Goal: Task Accomplishment & Management: Complete application form

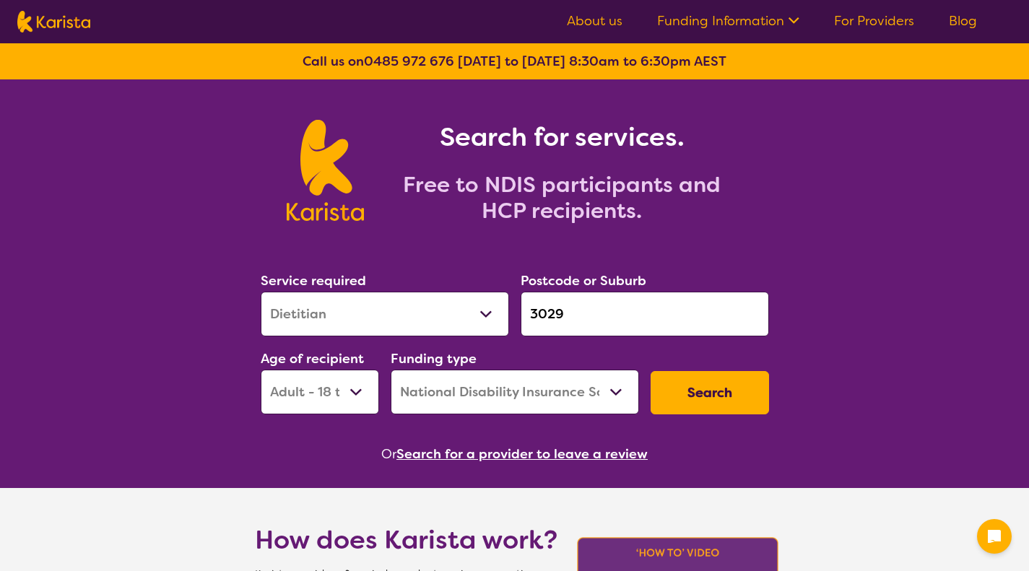
select select "Dietitian"
select select "AD"
select select "NDIS"
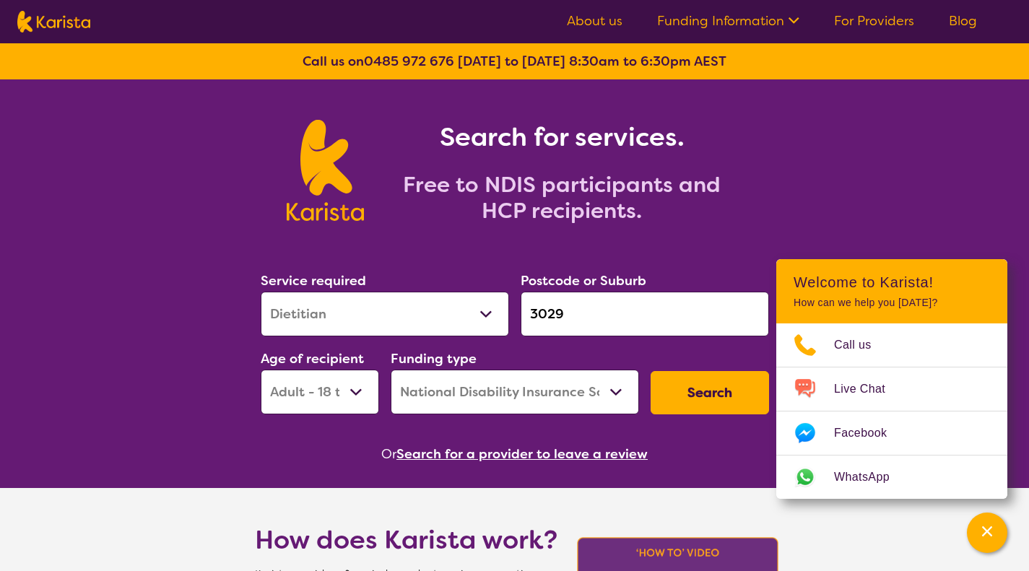
click at [568, 312] on input "3029" at bounding box center [645, 314] width 248 height 45
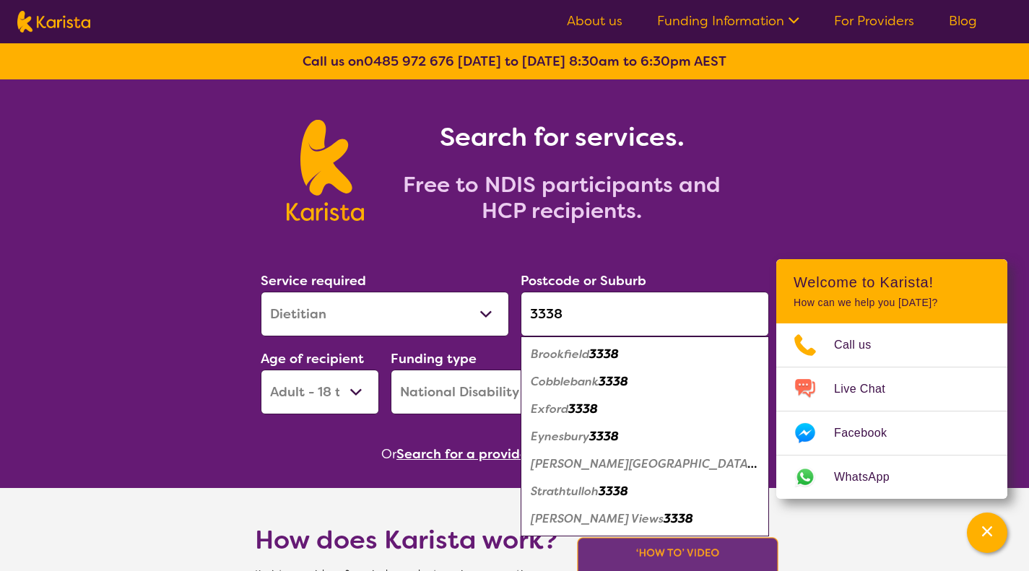
type input "3338"
click at [586, 357] on em "Brookfield" at bounding box center [560, 354] width 58 height 15
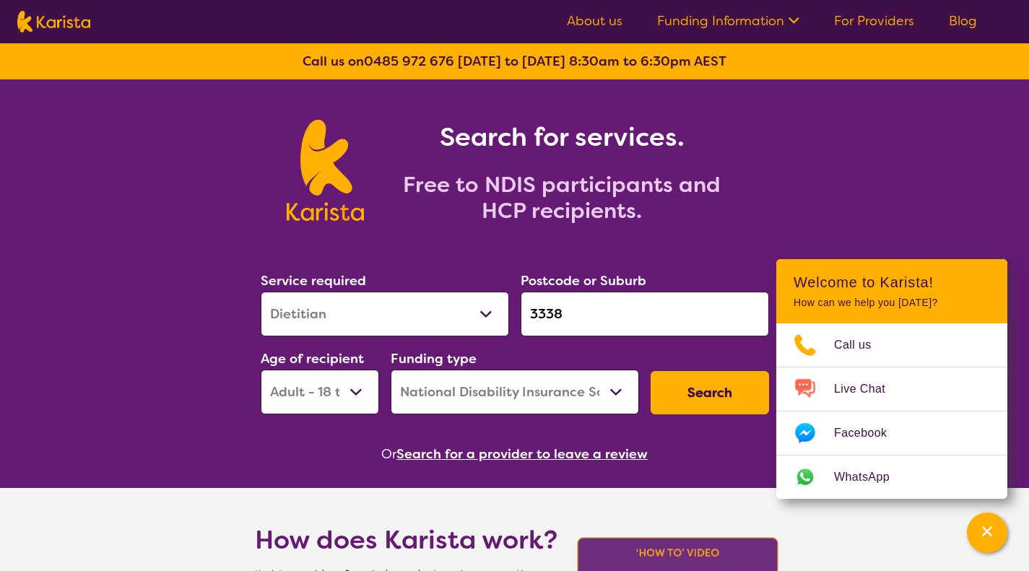
click at [493, 311] on select "Allied Health Assistant Assessment ([MEDICAL_DATA] or [MEDICAL_DATA]) Behaviour…" at bounding box center [385, 314] width 248 height 45
select select "[MEDICAL_DATA]"
click at [261, 292] on select "Allied Health Assistant Assessment ([MEDICAL_DATA] or [MEDICAL_DATA]) Behaviour…" at bounding box center [385, 314] width 248 height 45
click at [700, 386] on button "Search" at bounding box center [710, 392] width 118 height 43
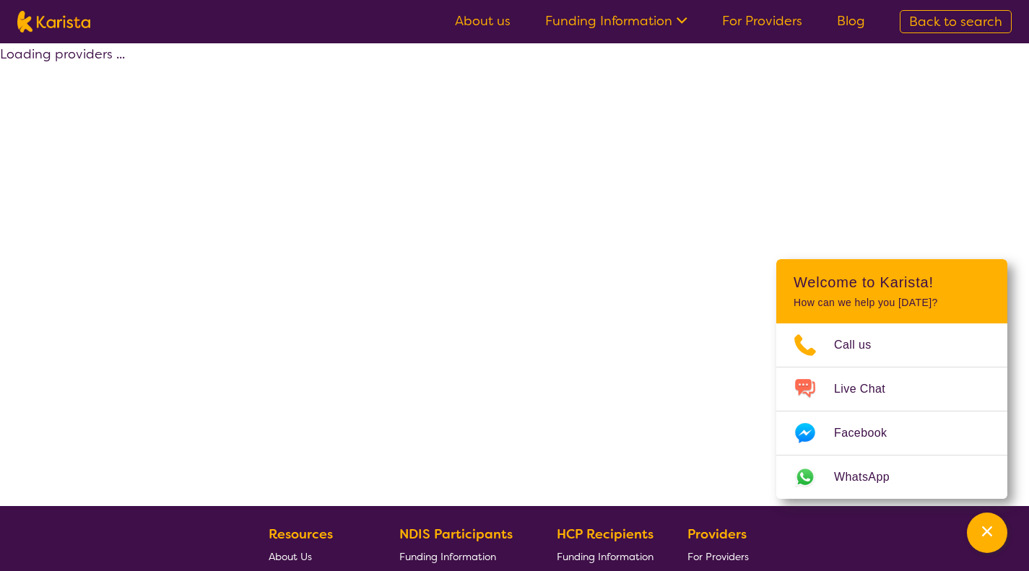
select select "by_score"
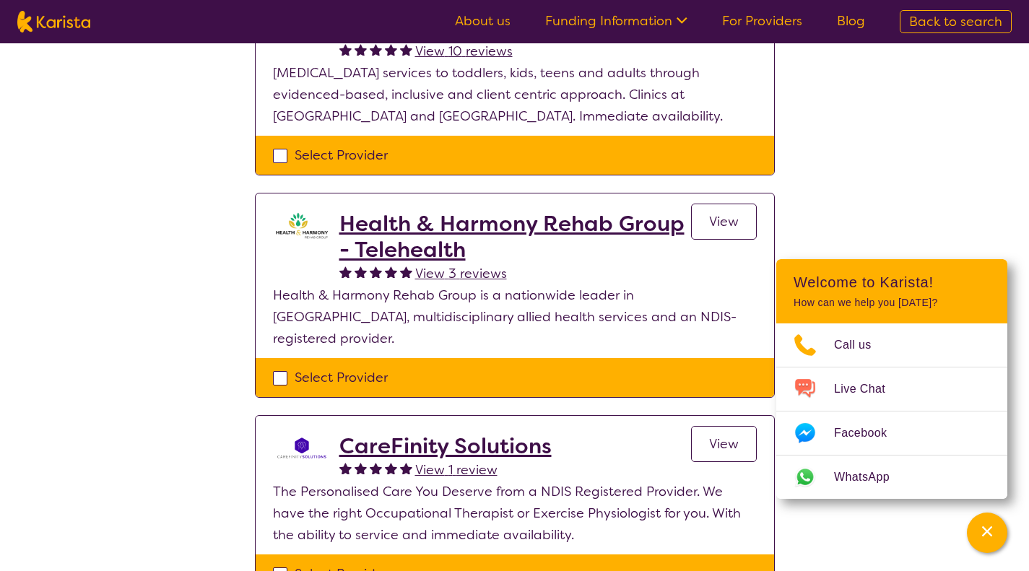
scroll to position [230, 0]
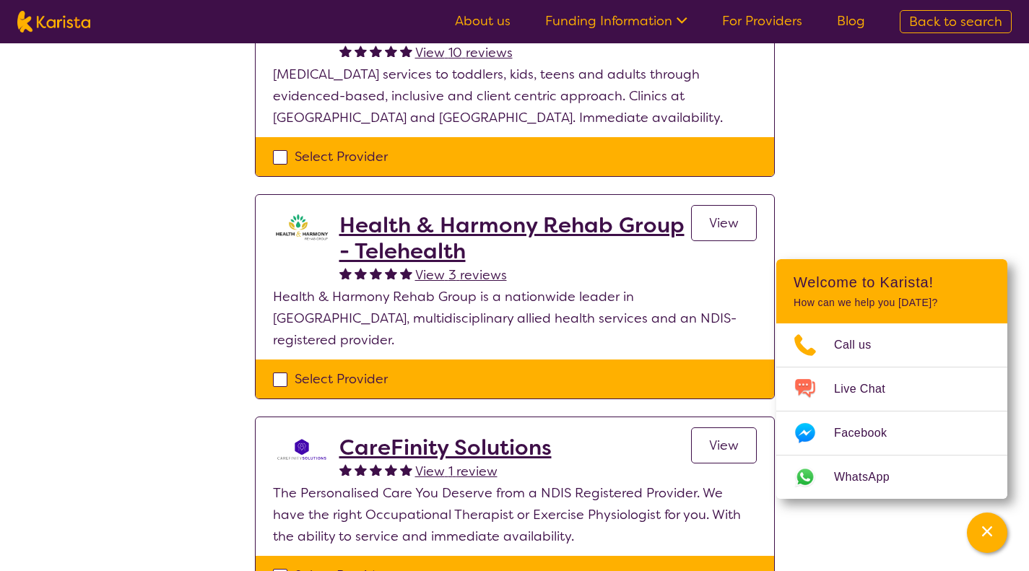
click at [277, 565] on div "Select Provider" at bounding box center [515, 576] width 484 height 22
checkbox input "true"
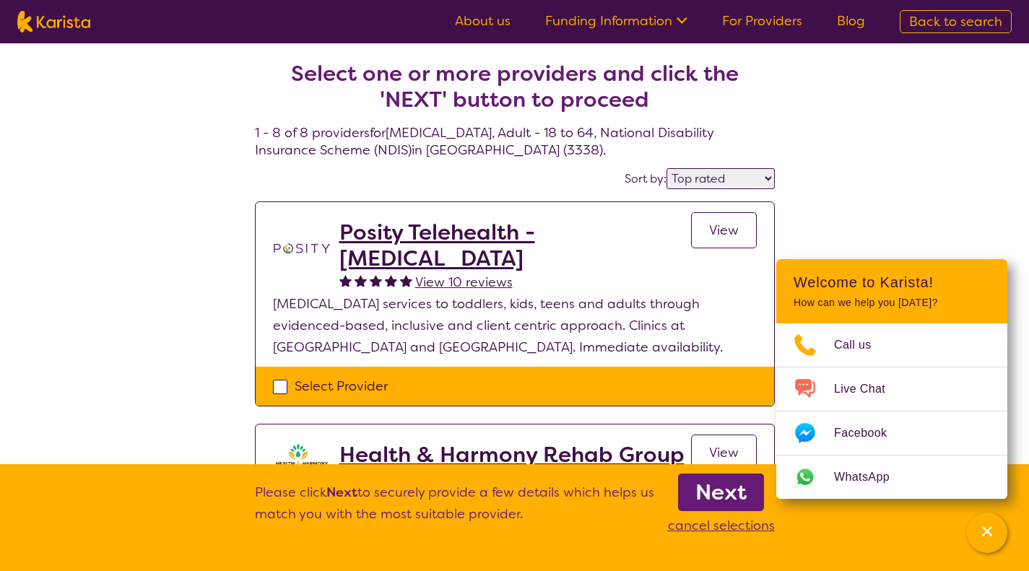
click at [725, 490] on b "Next" at bounding box center [720, 492] width 51 height 29
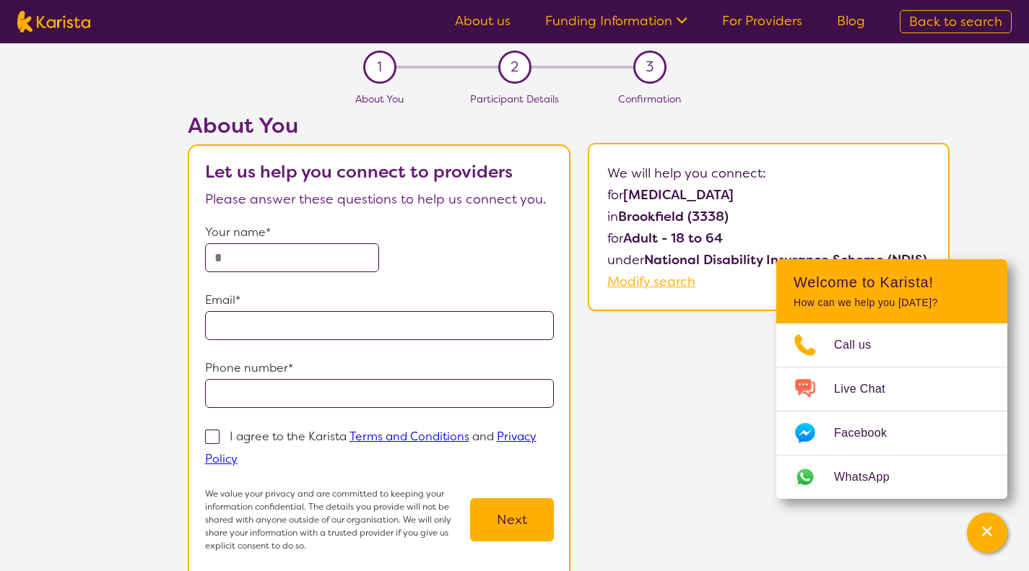
click at [224, 251] on input "text" at bounding box center [292, 257] width 175 height 29
type input "*****"
click at [247, 331] on input "email" at bounding box center [379, 325] width 349 height 29
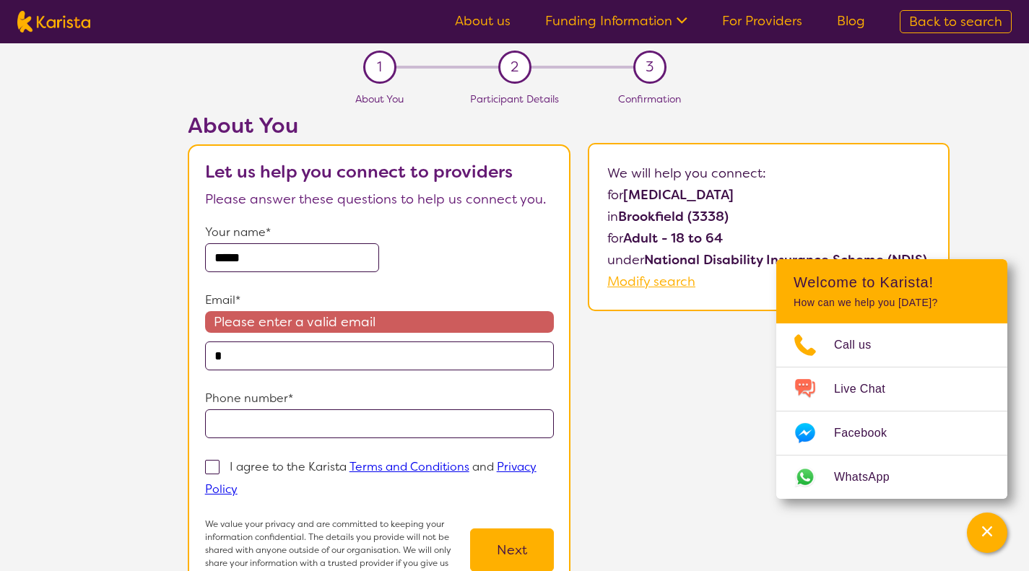
type input "**********"
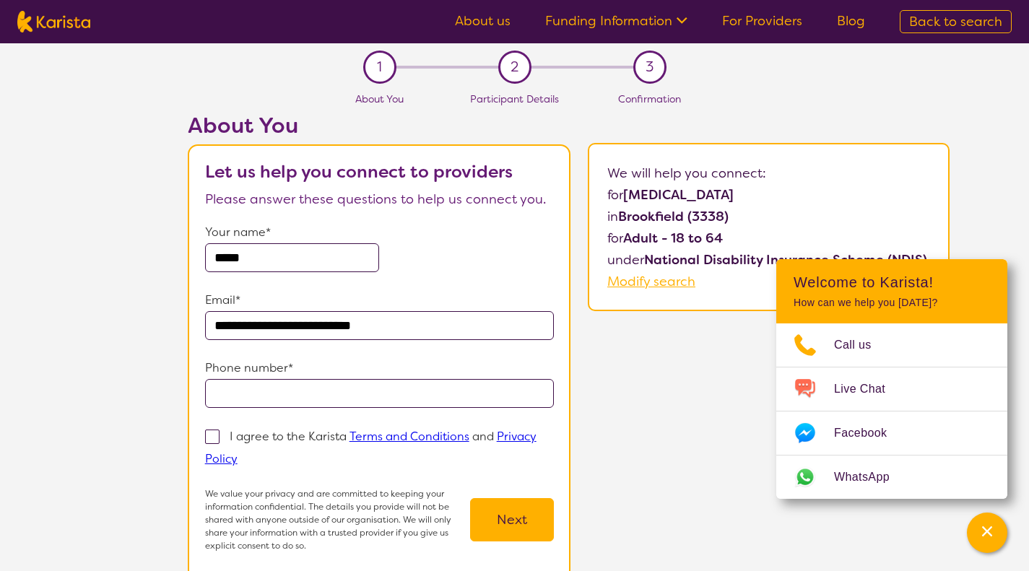
click at [229, 387] on input "tel" at bounding box center [379, 393] width 349 height 29
type input "**********"
click at [207, 435] on span at bounding box center [212, 437] width 14 height 14
click at [238, 453] on input "I agree to the Karista Terms and Conditions and Privacy Policy" at bounding box center [242, 457] width 9 height 9
checkbox input "true"
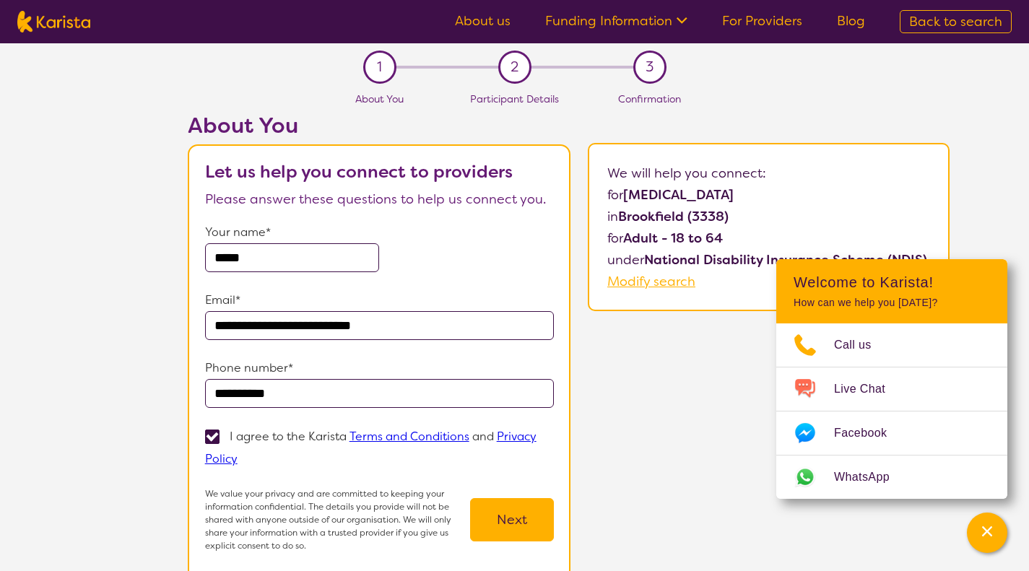
click at [505, 507] on button "Next" at bounding box center [512, 519] width 84 height 43
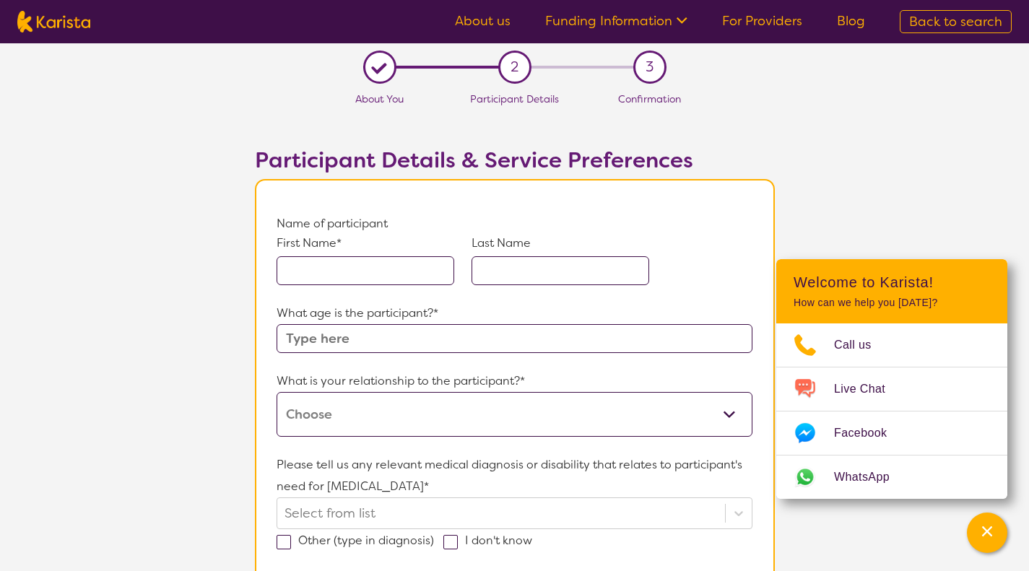
click at [303, 264] on input "text" at bounding box center [366, 270] width 178 height 29
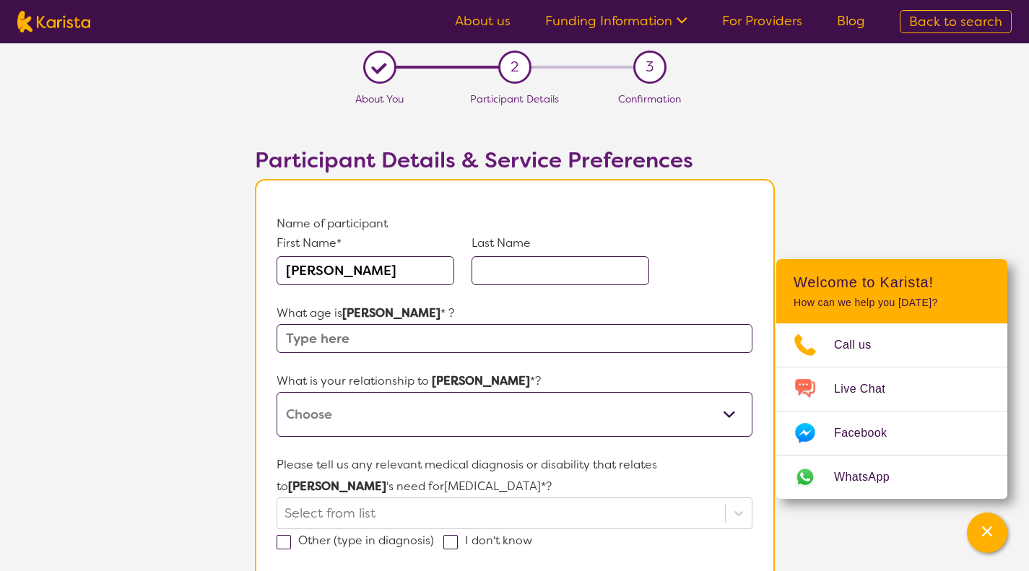
type input "[PERSON_NAME]"
click at [509, 271] on input "text" at bounding box center [560, 270] width 178 height 29
type input "[PERSON_NAME]"
click at [440, 337] on input "text" at bounding box center [514, 338] width 475 height 29
type input "37"
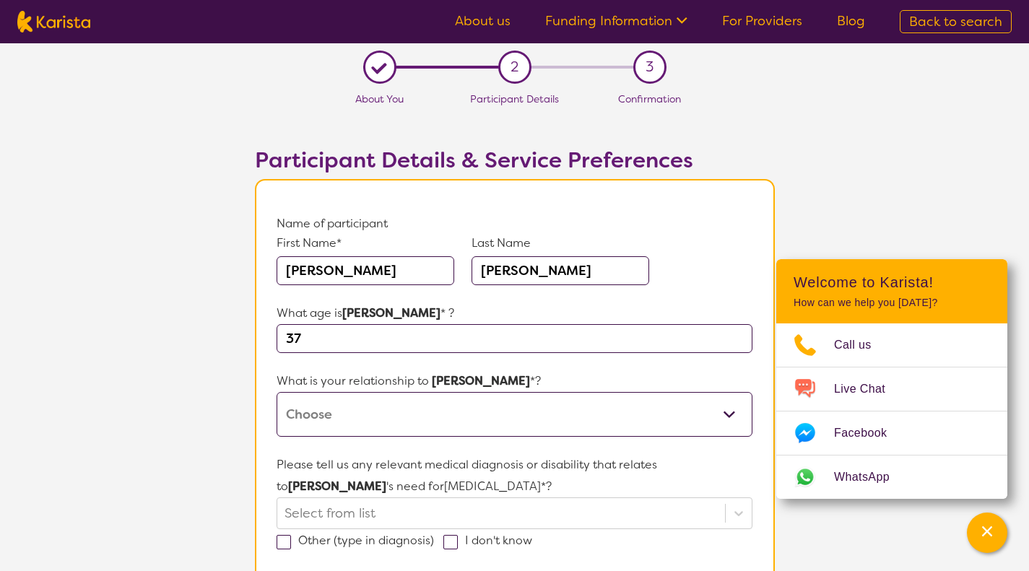
click at [331, 420] on select "This request is for myself I am their parent I am their child I am their spouse…" at bounding box center [514, 414] width 475 height 45
select select "I am their Support Coordinator"
click at [277, 392] on select "This request is for myself I am their parent I am their child I am their spouse…" at bounding box center [514, 414] width 475 height 45
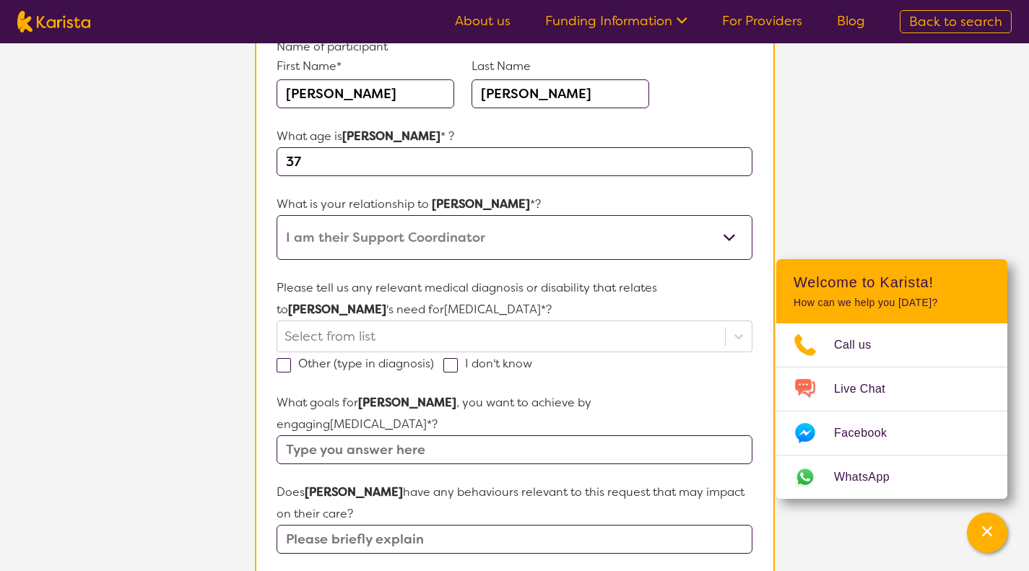
scroll to position [193, 0]
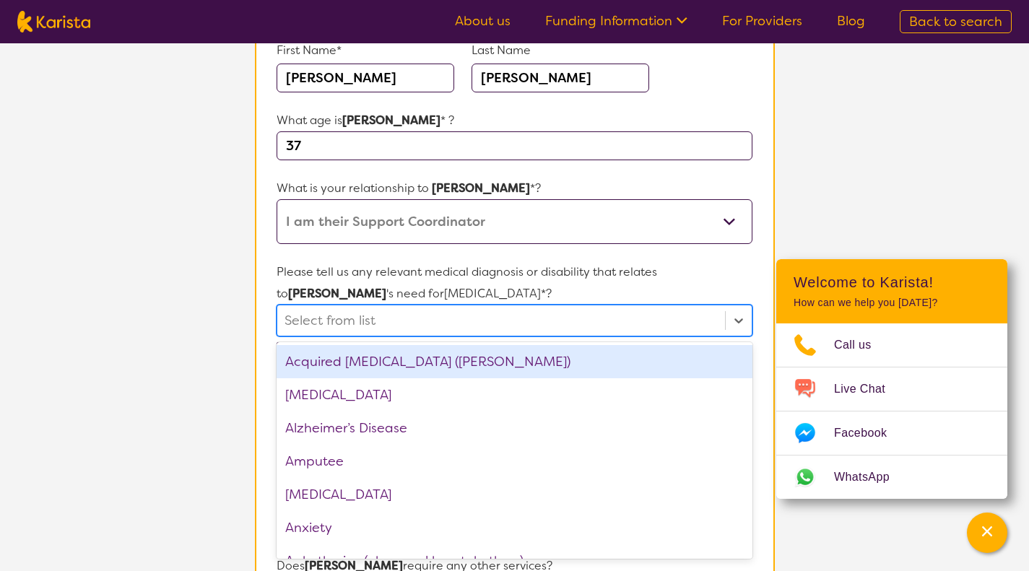
click at [294, 314] on div at bounding box center [500, 320] width 432 height 25
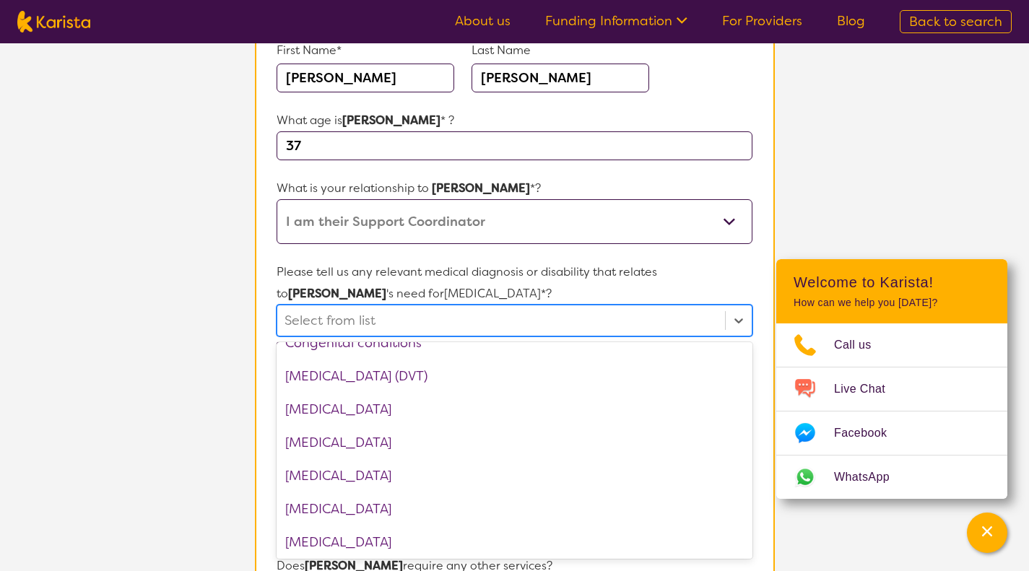
scroll to position [740, 0]
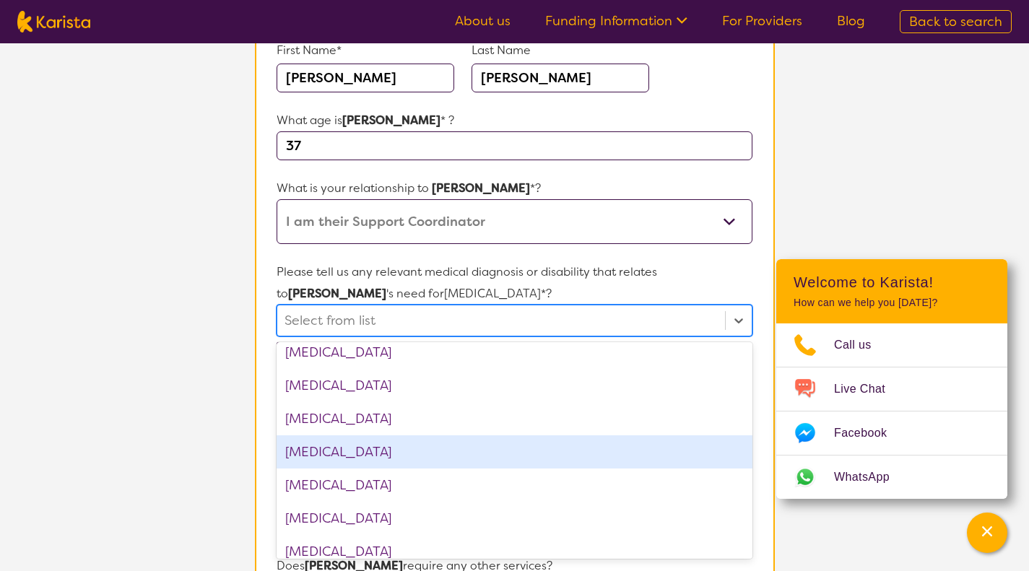
click at [342, 444] on div "[MEDICAL_DATA]" at bounding box center [514, 451] width 475 height 33
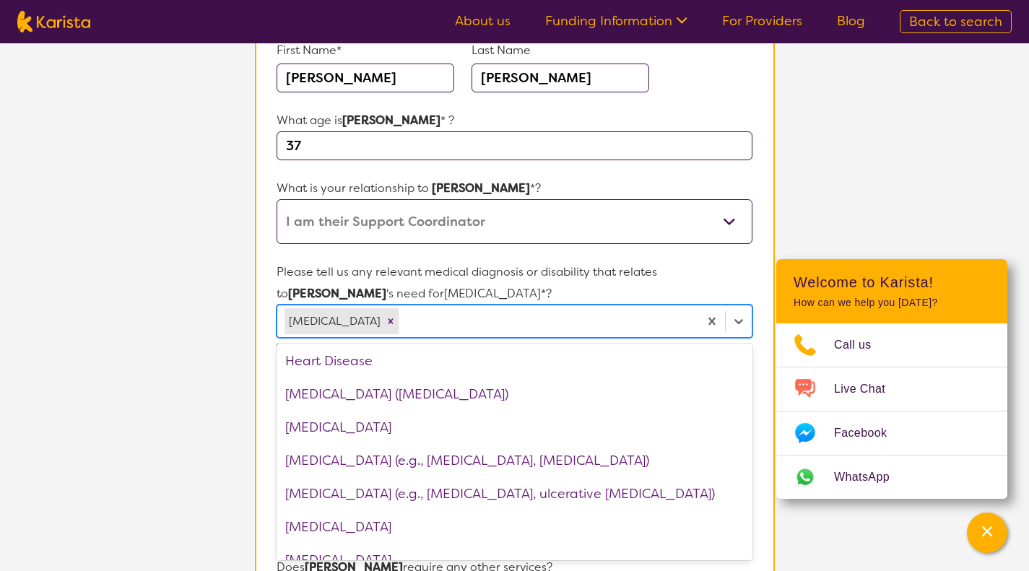
scroll to position [1162, 0]
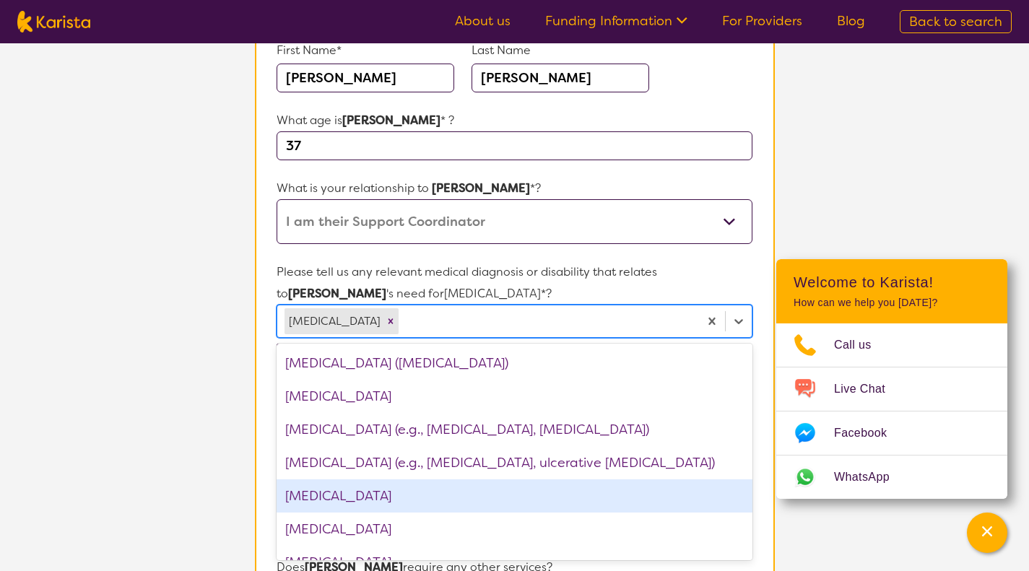
click at [368, 489] on div "[MEDICAL_DATA]" at bounding box center [514, 495] width 475 height 33
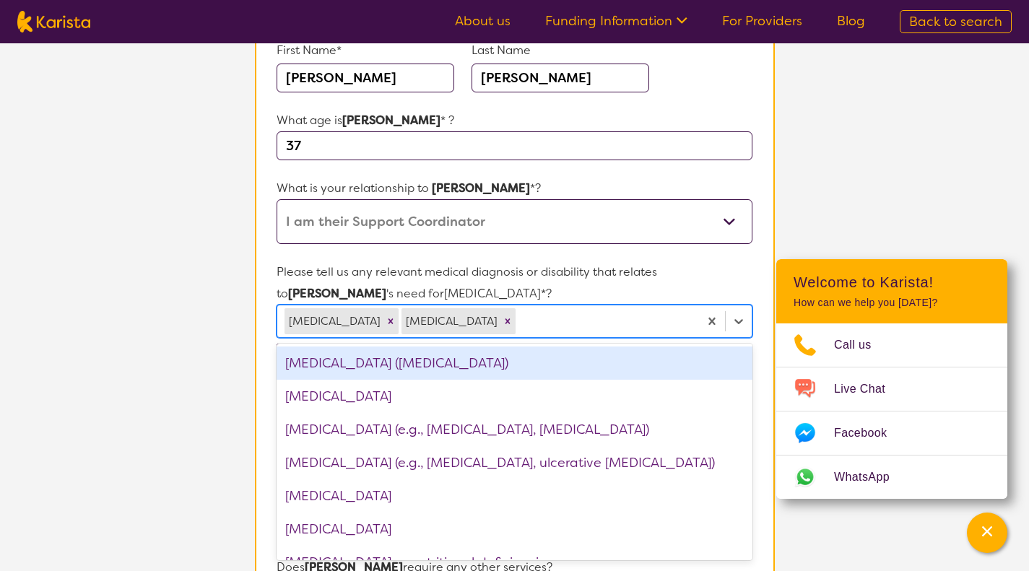
click at [749, 263] on p "Please tell us any relevant medical diagnosis or disability that relates to [PE…" at bounding box center [514, 282] width 475 height 43
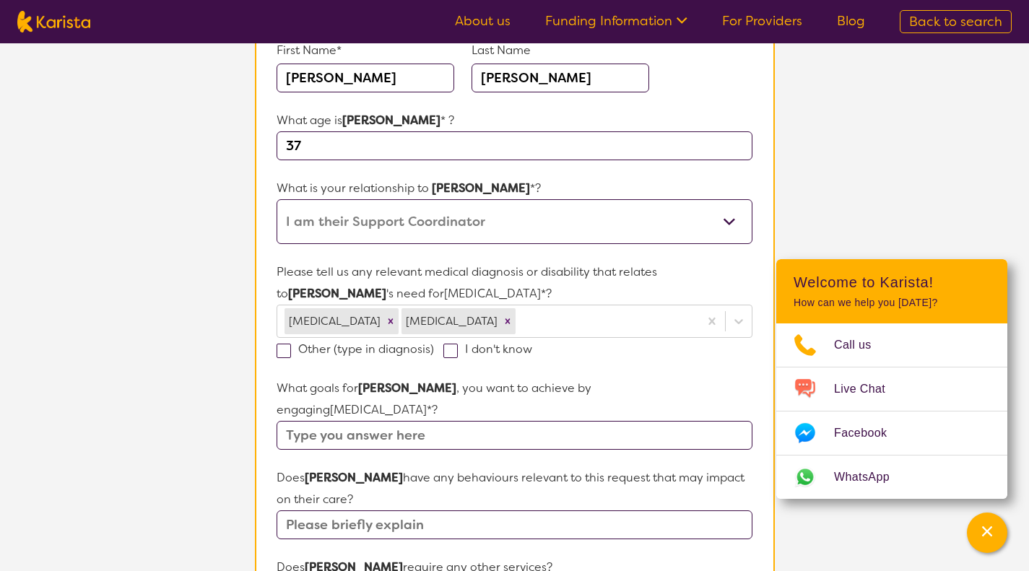
click at [425, 421] on input "text" at bounding box center [514, 435] width 475 height 29
type input "FFA and report for NDIS"
click at [321, 510] on input "text" at bounding box center [514, 524] width 475 height 29
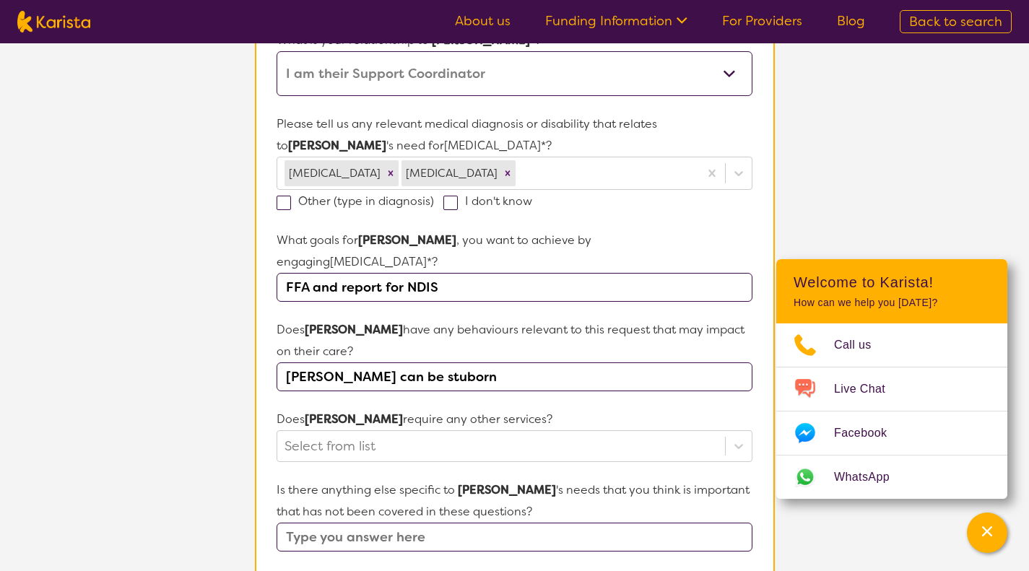
scroll to position [407, 0]
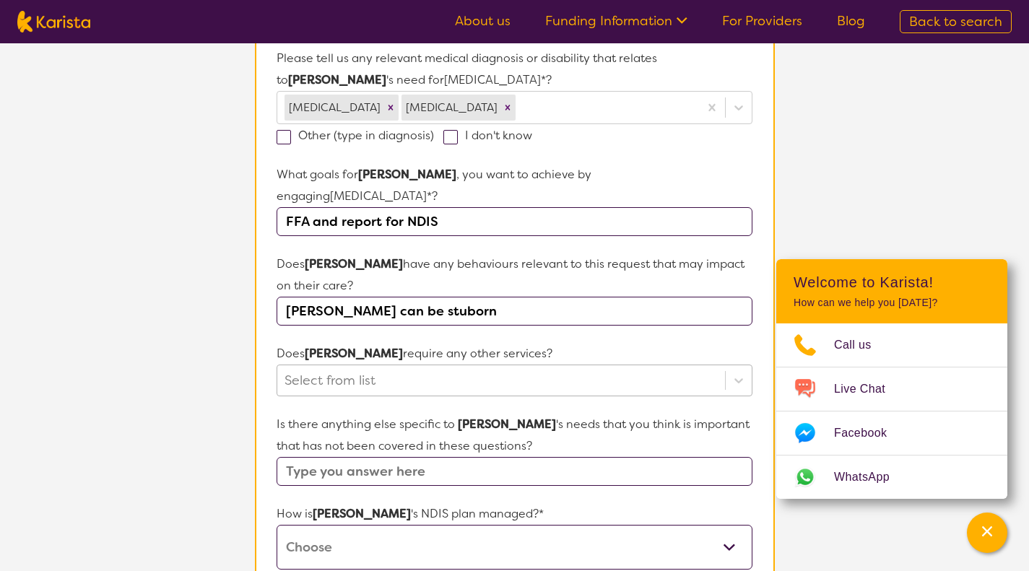
type input "[PERSON_NAME] can be stuborn"
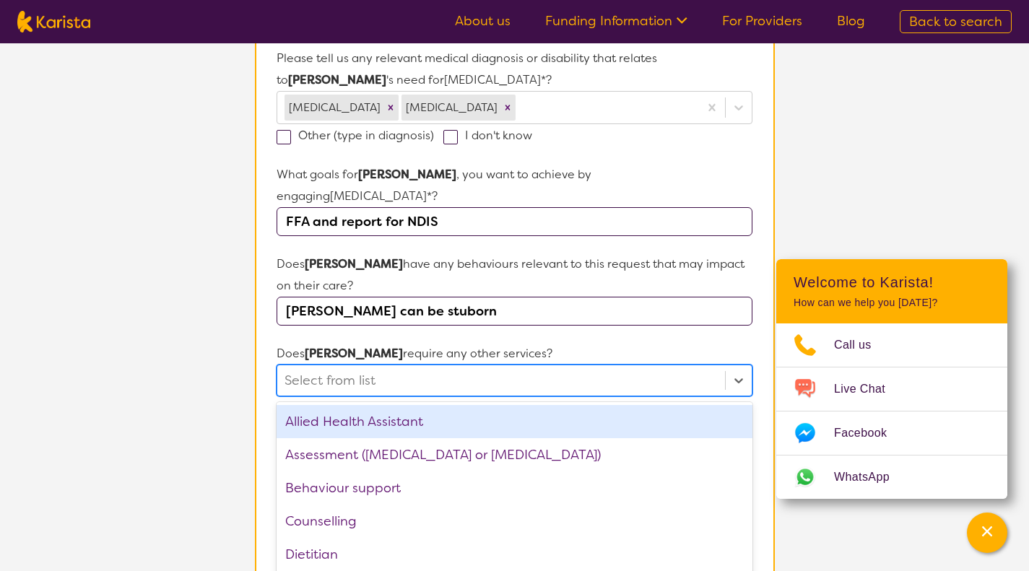
click at [321, 355] on form "Name of participant First Name* [PERSON_NAME] Last Name [PERSON_NAME] What age …" at bounding box center [514, 326] width 475 height 1041
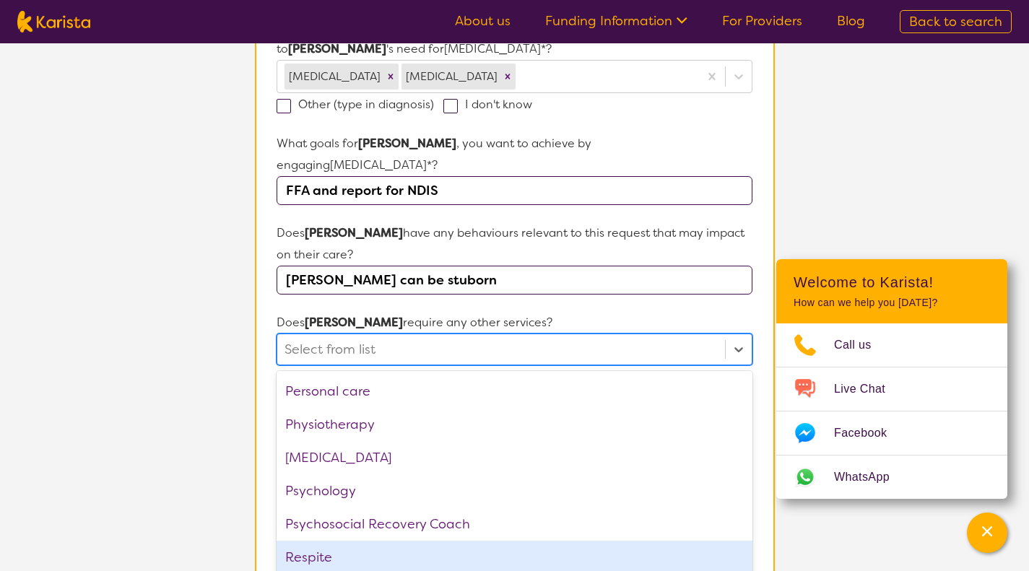
scroll to position [487, 0]
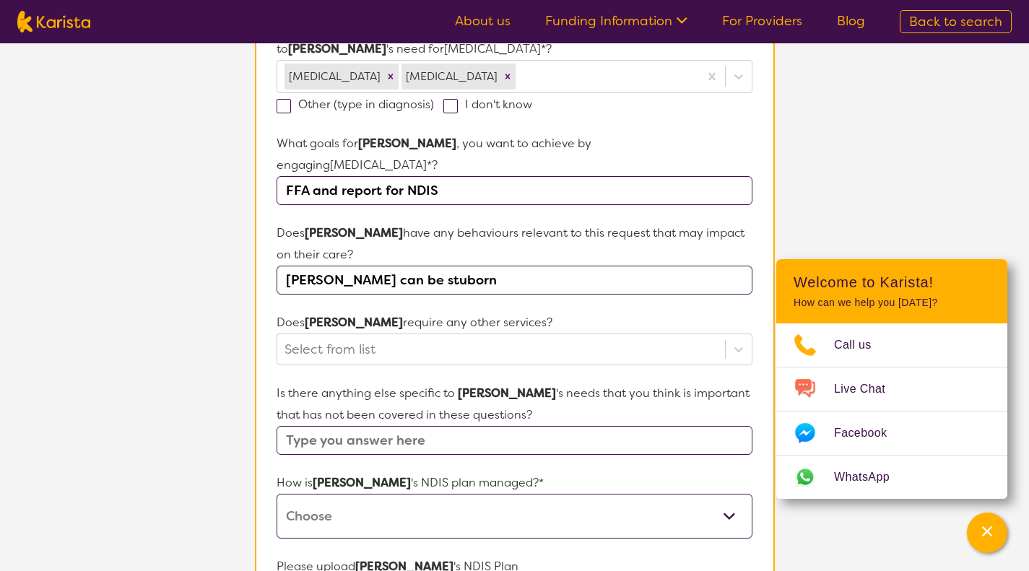
click at [129, 341] on section "L About You 2 Participant Details 3 Confirmation Participant Details & Service …" at bounding box center [514, 254] width 1029 height 1296
click at [292, 426] on input "text" at bounding box center [514, 440] width 475 height 29
type input "Needs to be done by experienced O/T with short turn around"
click at [725, 494] on select "Self-managed NDIS plan Managed by a registered plan management provider (not th…" at bounding box center [514, 516] width 475 height 45
select select "Plan Managed"
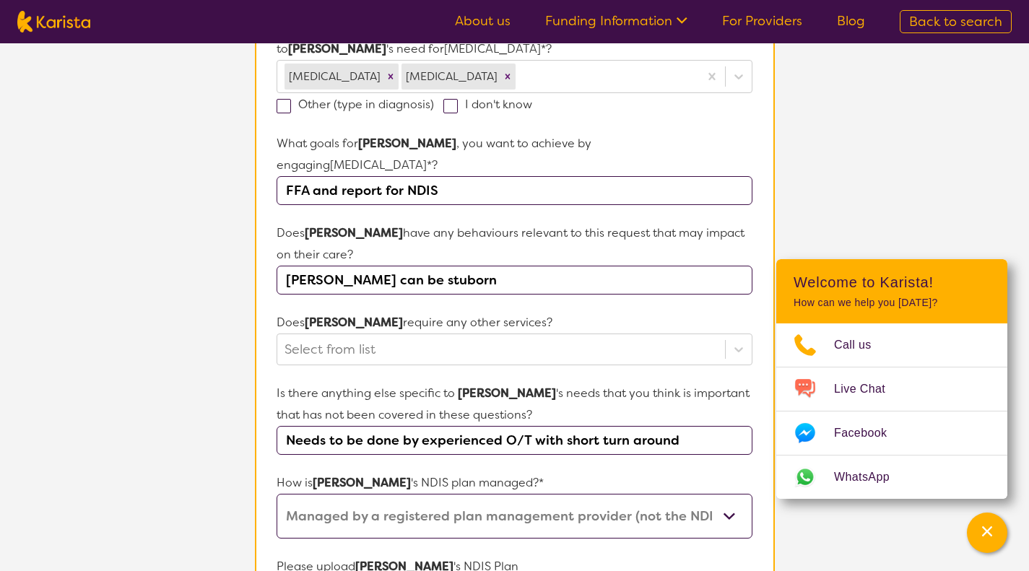
click at [277, 494] on select "Self-managed NDIS plan Managed by a registered plan management provider (not th…" at bounding box center [514, 516] width 475 height 45
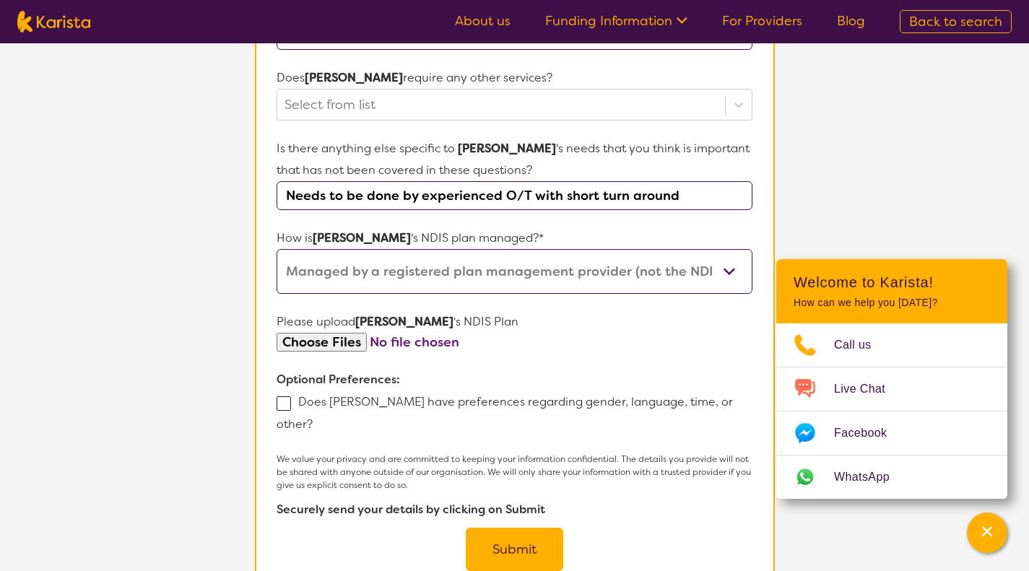
scroll to position [714, 0]
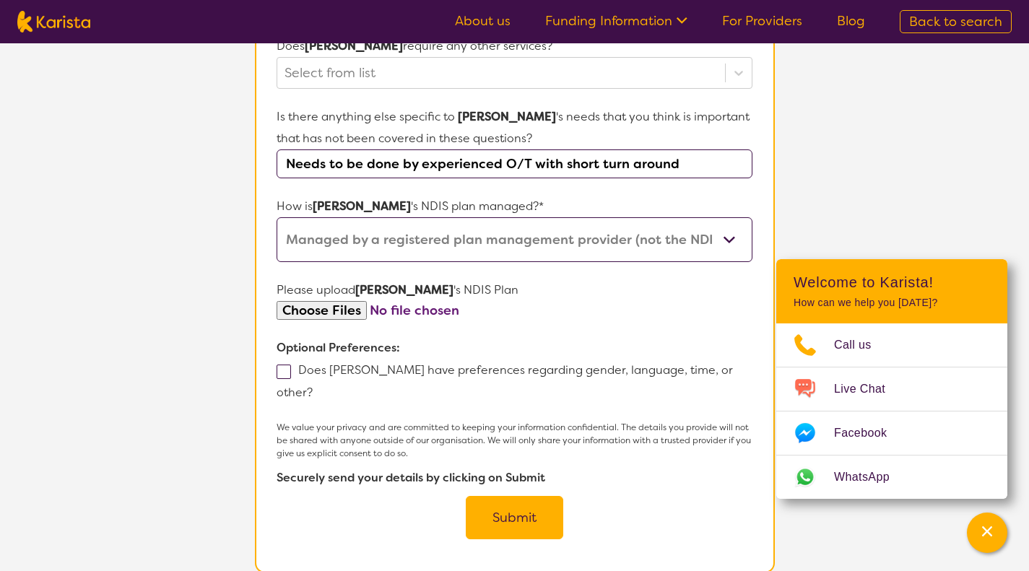
click at [505, 496] on button "Submit" at bounding box center [514, 517] width 97 height 43
